Goal: Book appointment/travel/reservation

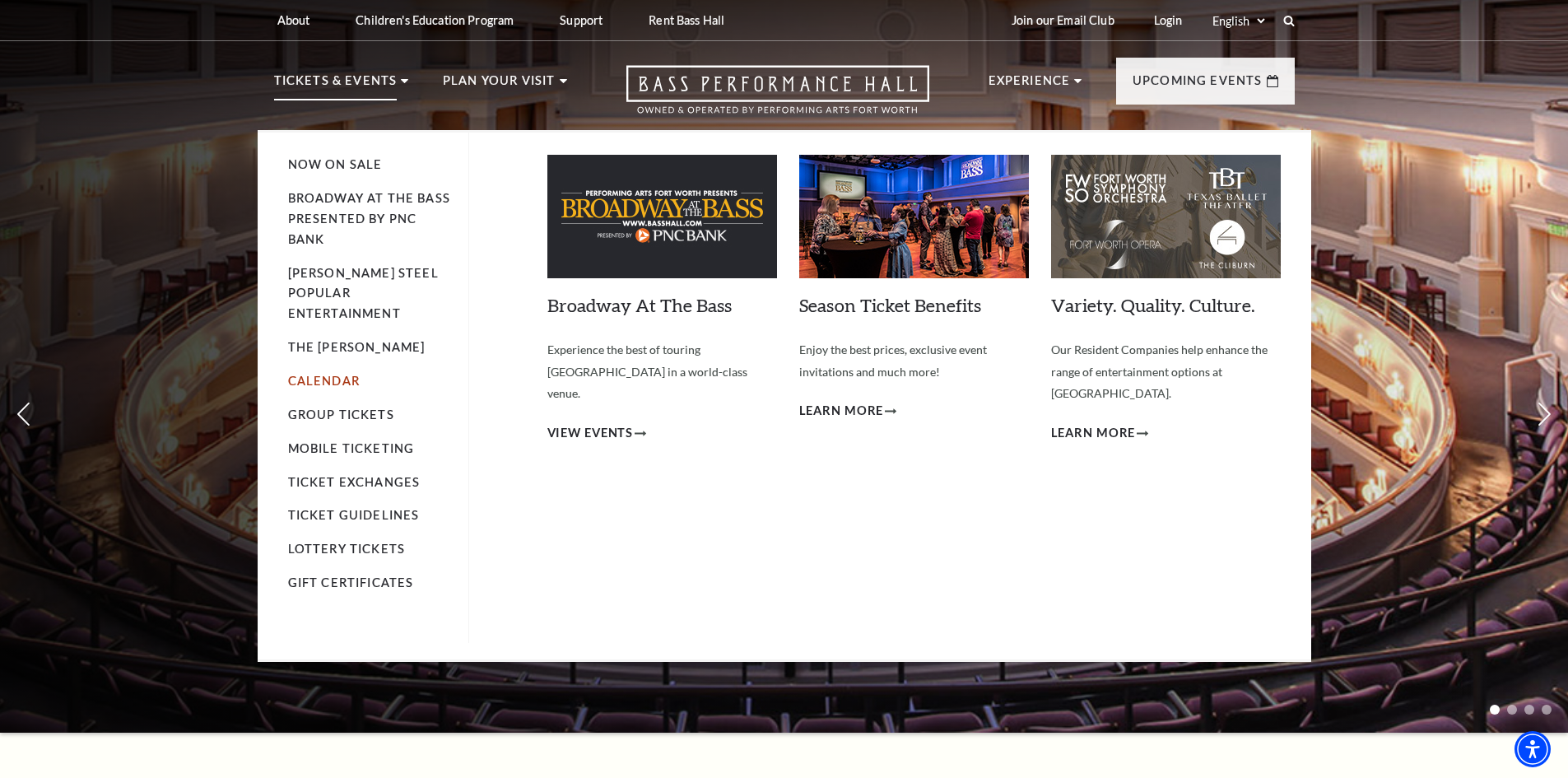
click at [325, 373] on link "Calendar" at bounding box center [324, 380] width 71 height 14
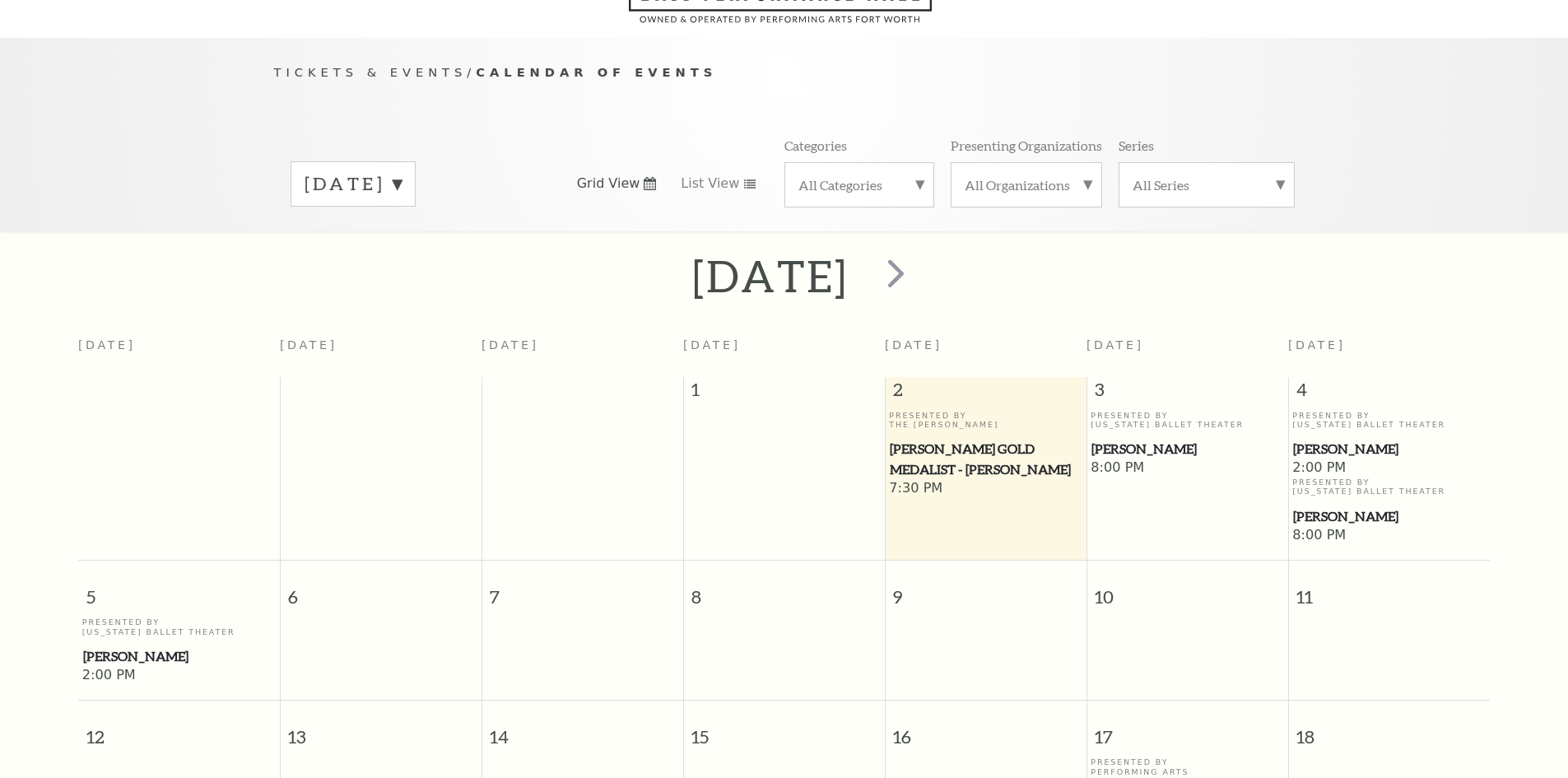
scroll to position [146, 0]
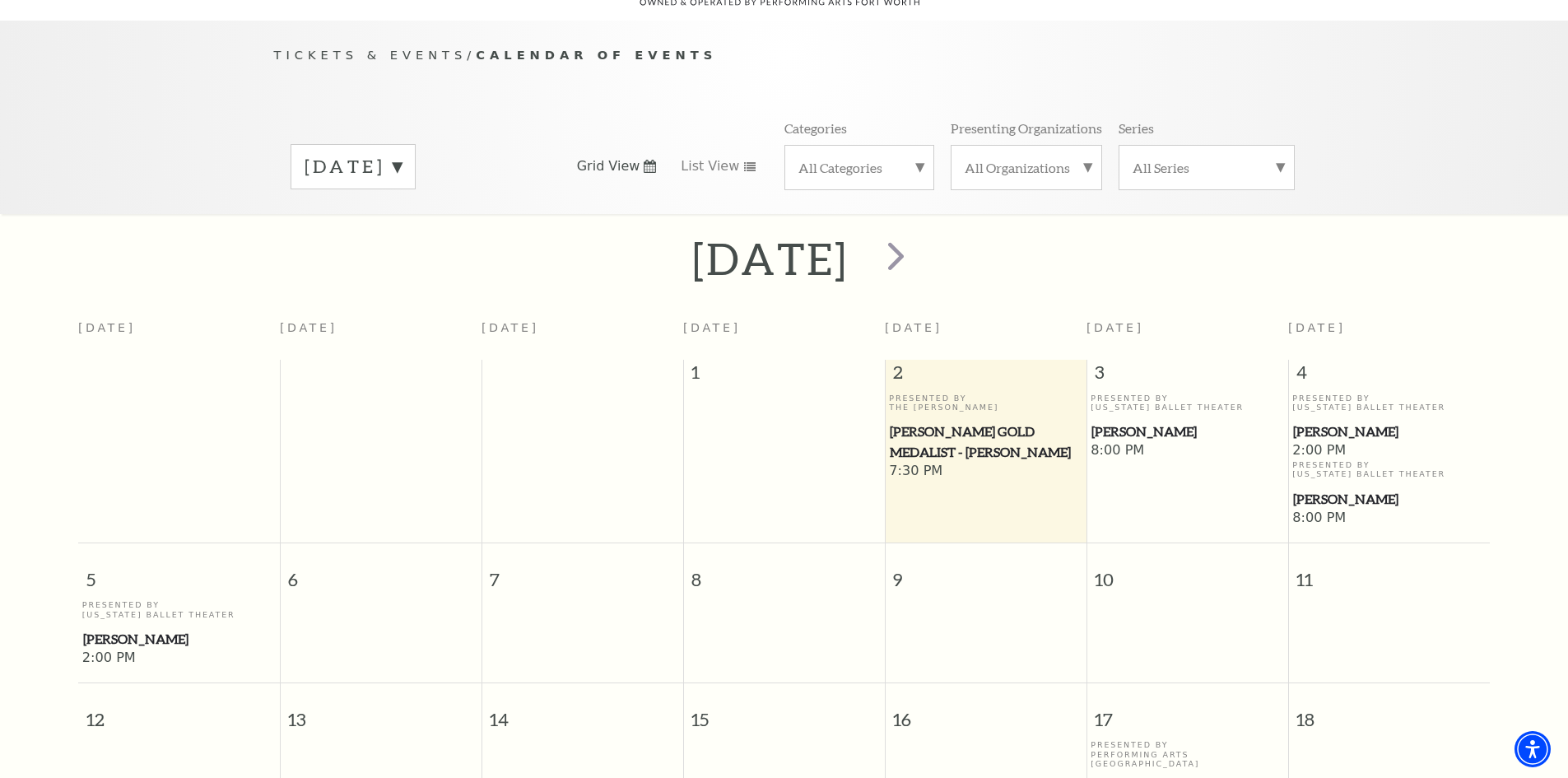
click at [1316, 489] on span "[PERSON_NAME]" at bounding box center [1389, 499] width 192 height 20
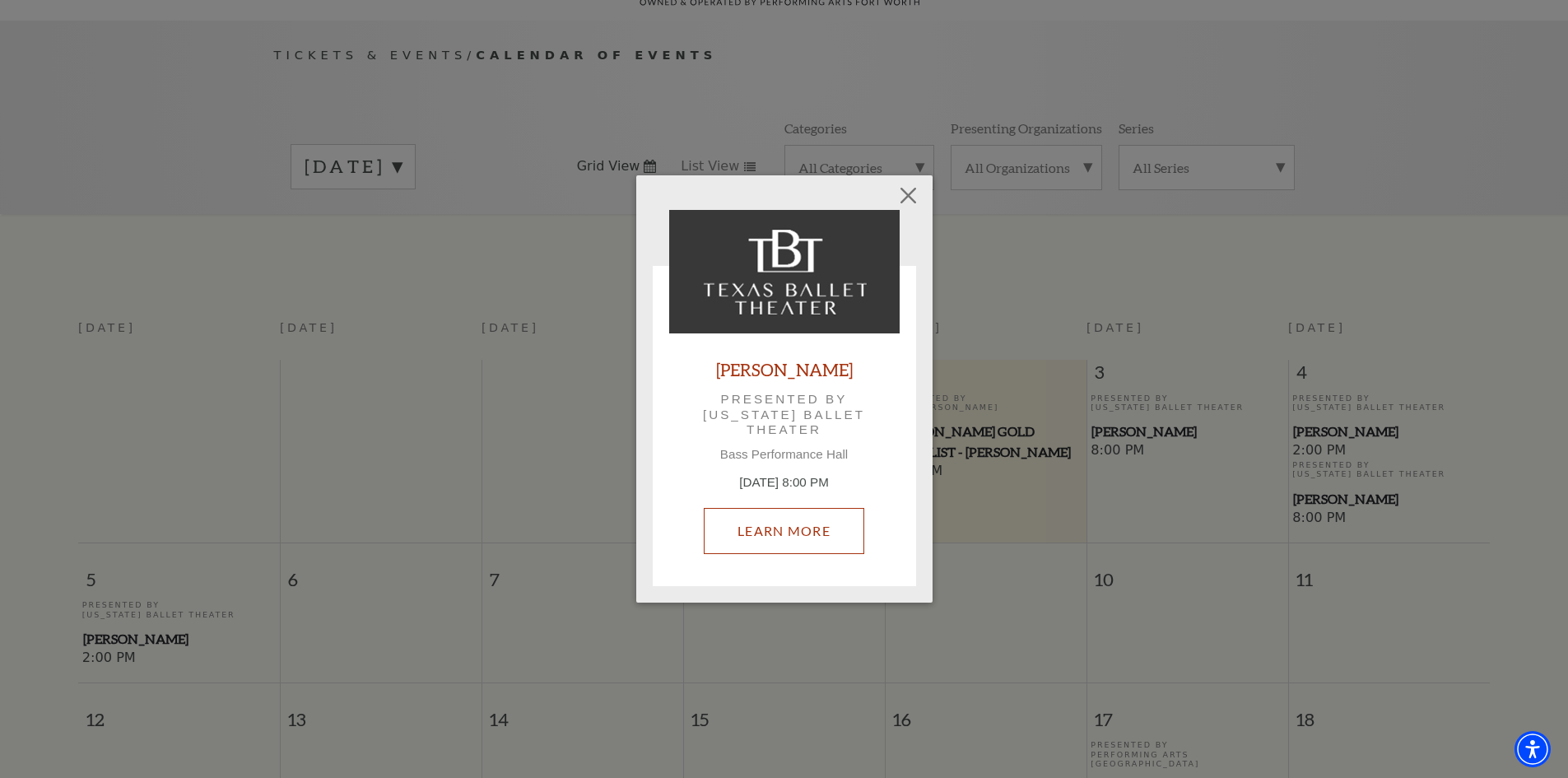
click at [762, 516] on link "Learn More" at bounding box center [784, 531] width 161 height 46
click at [904, 191] on button "Close" at bounding box center [907, 194] width 31 height 31
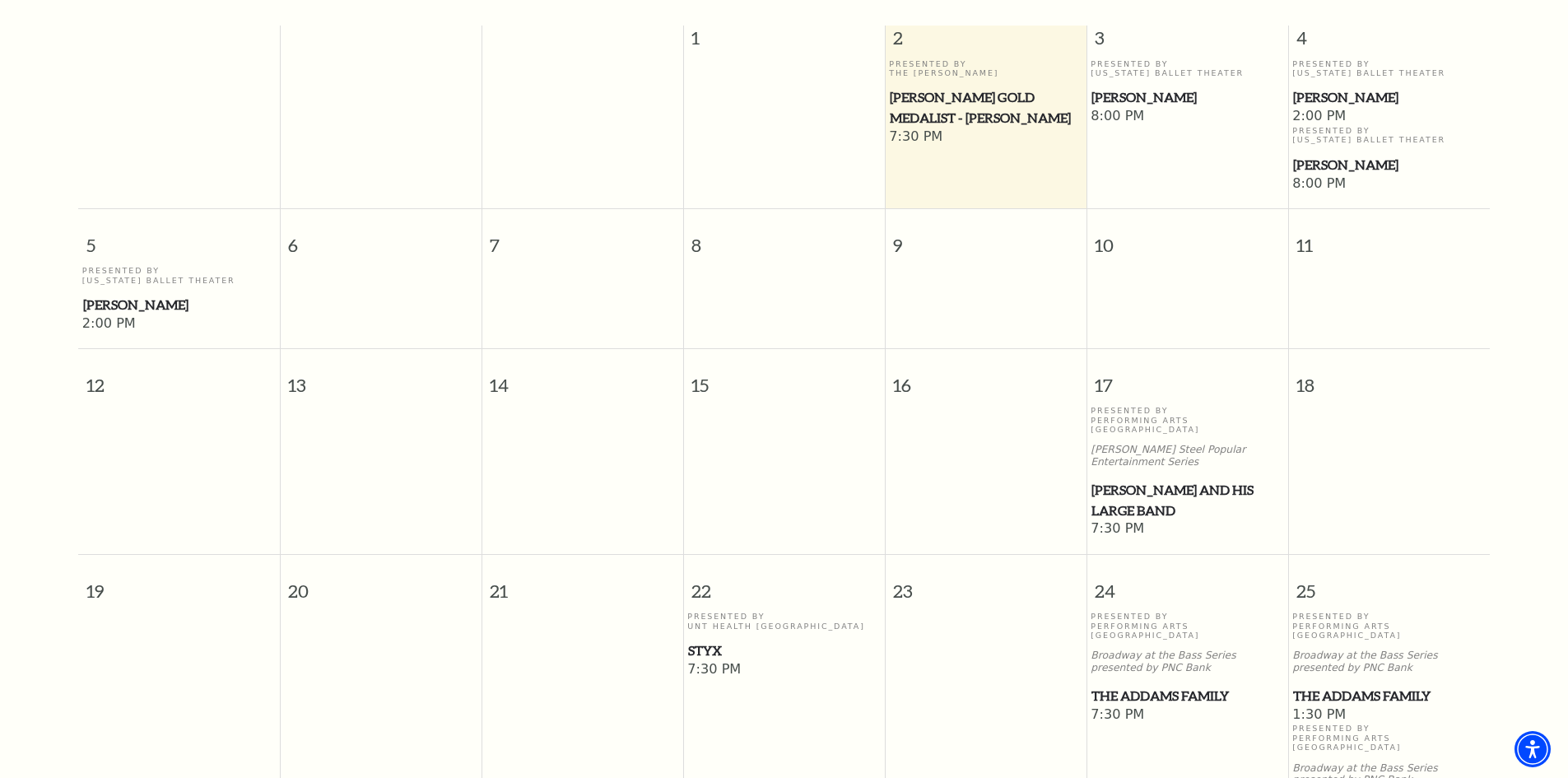
scroll to position [0, 0]
